Goal: Check status: Check status

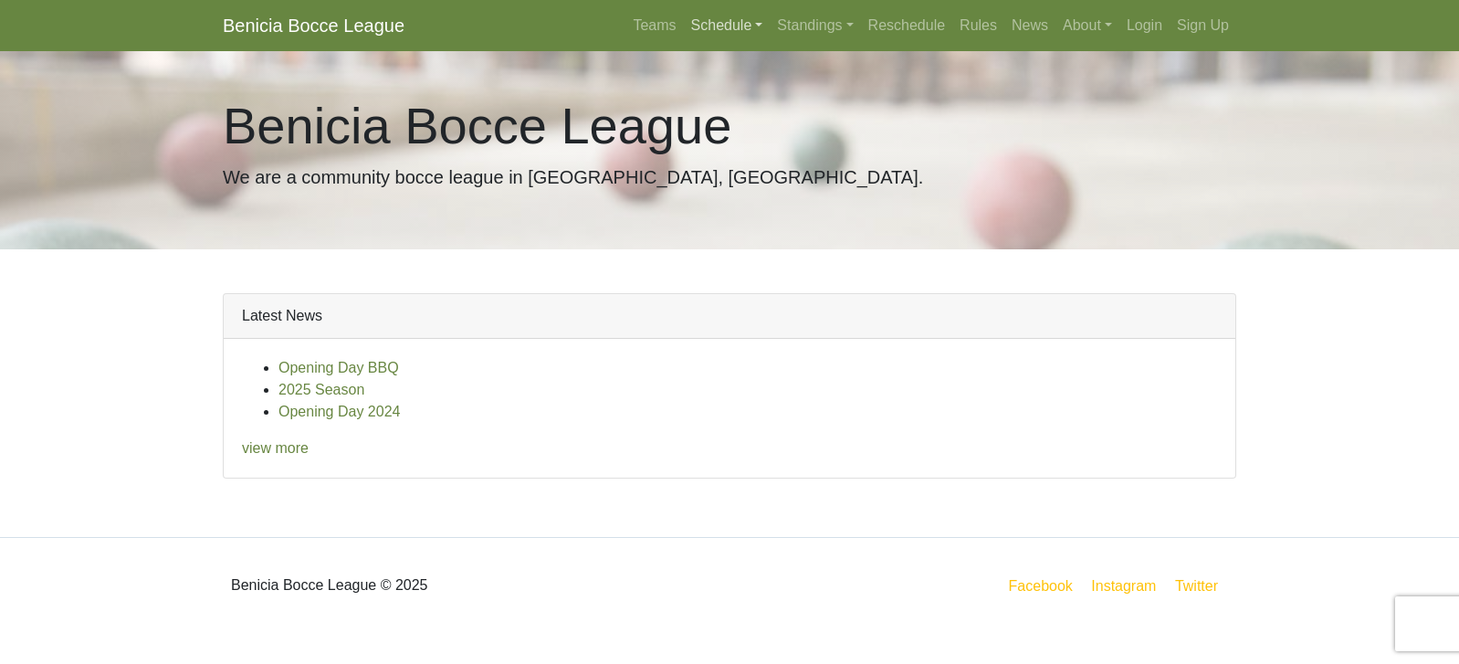
click at [749, 21] on link "Schedule" at bounding box center [727, 25] width 87 height 37
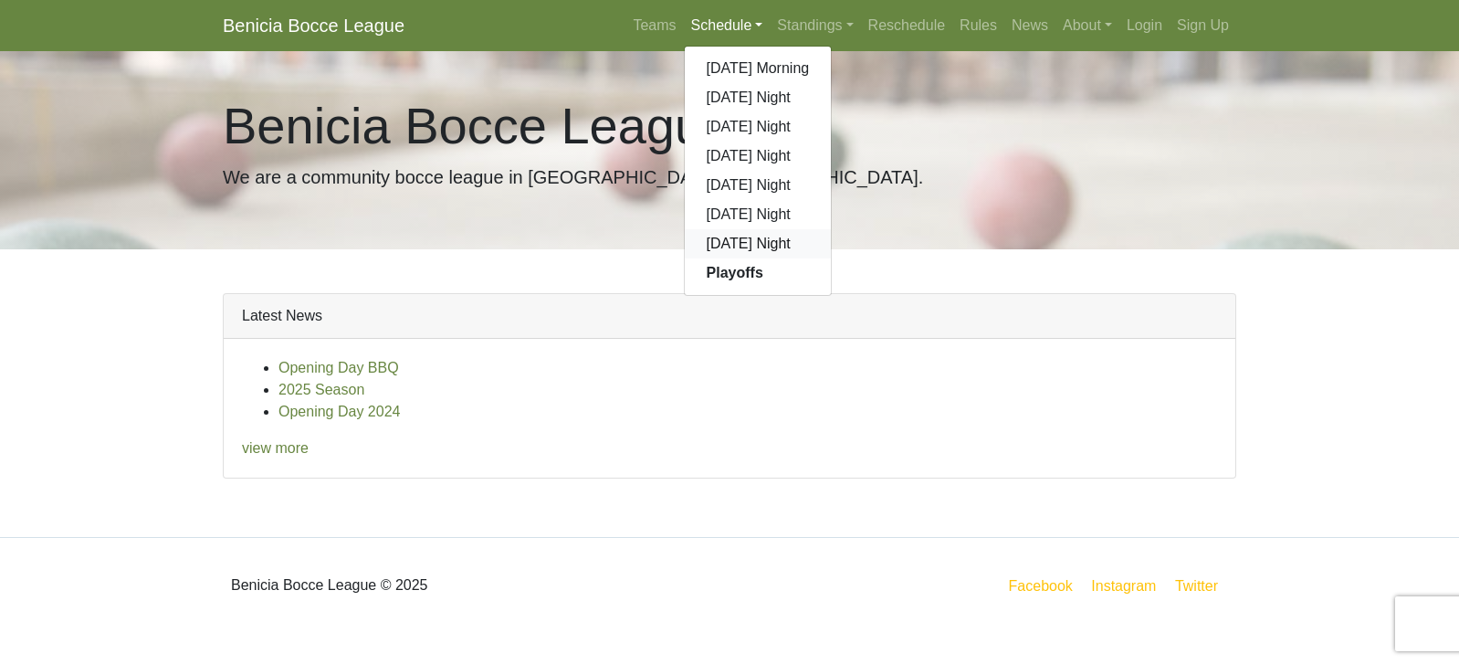
click at [733, 242] on link "[DATE] Night" at bounding box center [758, 243] width 147 height 29
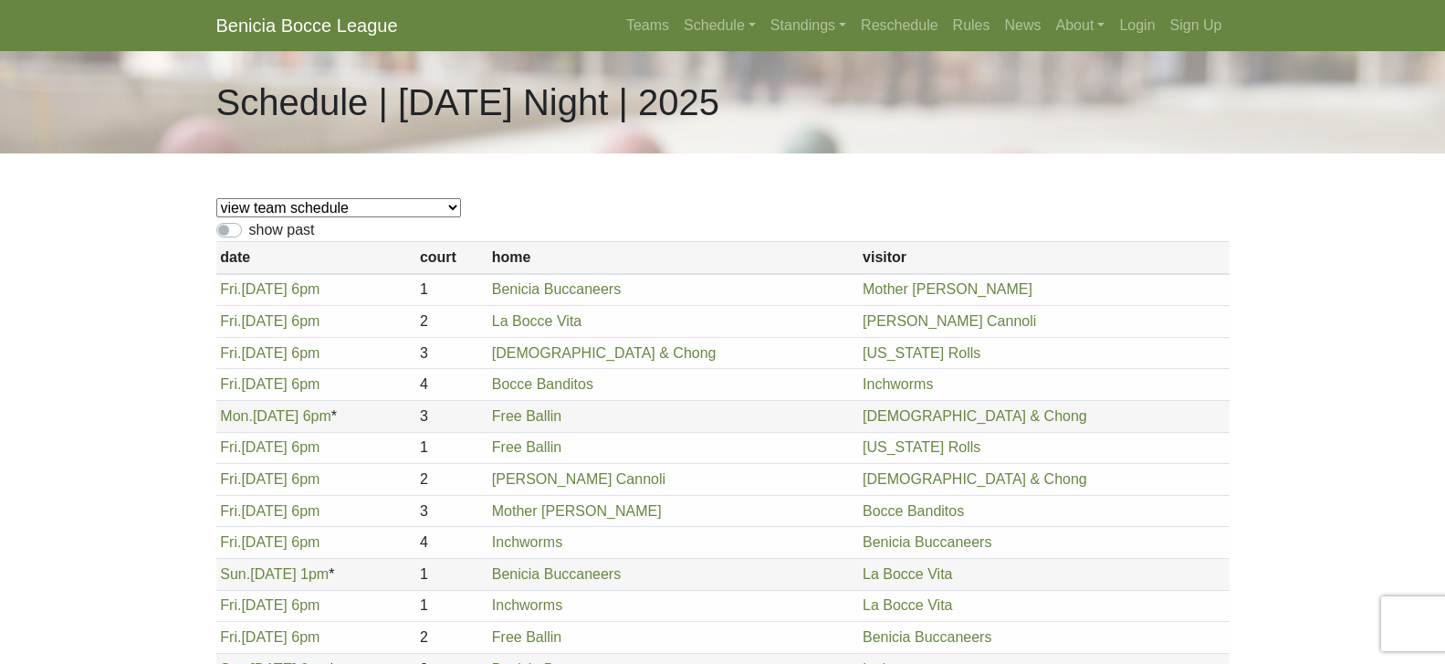
click at [349, 201] on select "view team schedule Benicia Buccaneers La Bocce Vita Free Ballin Inchworms Rolli…" at bounding box center [338, 207] width 245 height 19
select select "1854"
click at [216, 198] on select "view team schedule Benicia Buccaneers La Bocce Vita Free Ballin Inchworms Rolli…" at bounding box center [338, 207] width 245 height 19
